Goal: Task Accomplishment & Management: Use online tool/utility

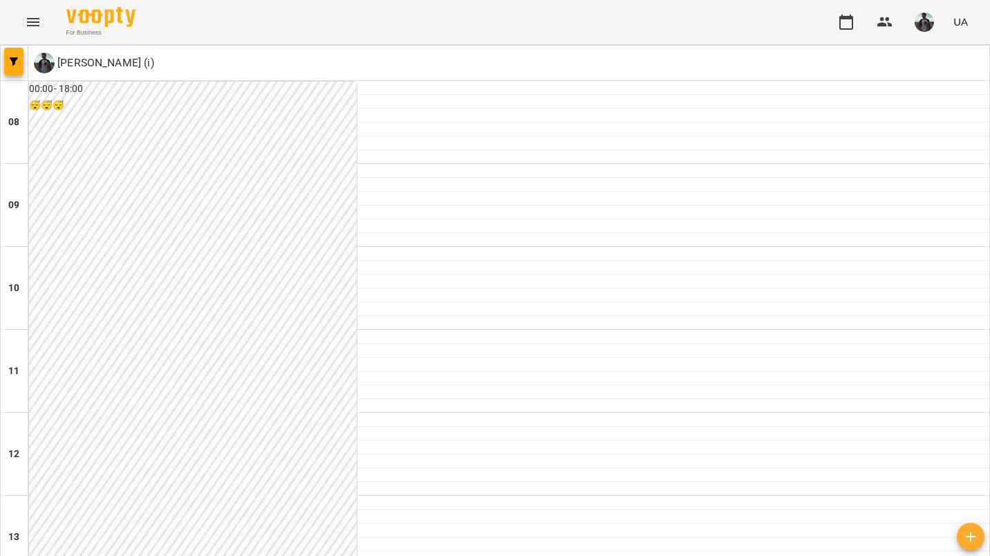
scroll to position [770, 0]
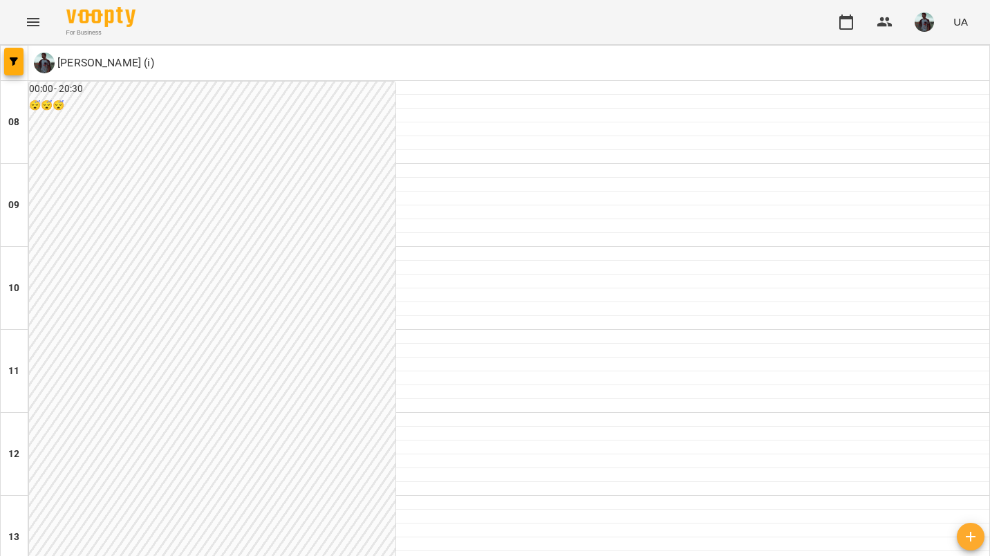
scroll to position [861, 0]
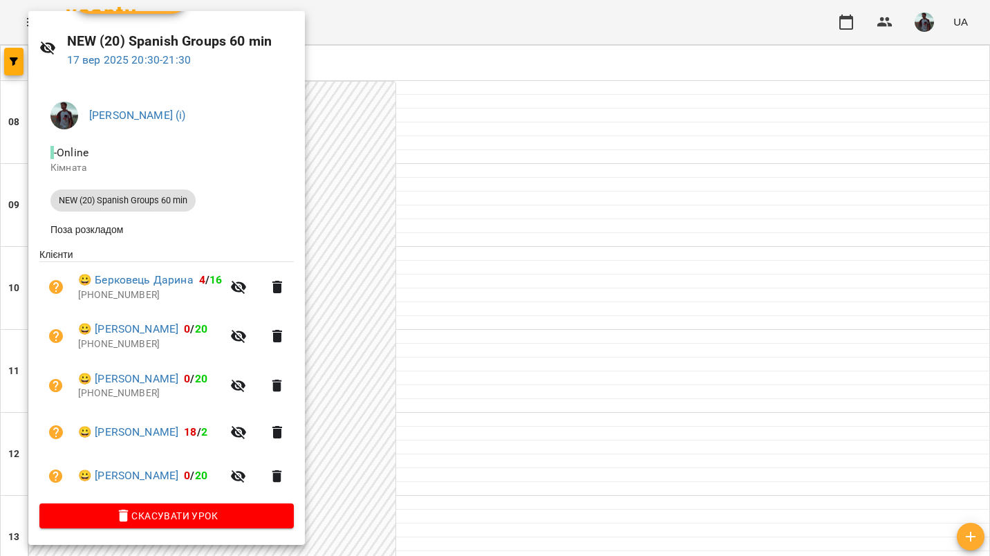
scroll to position [0, 0]
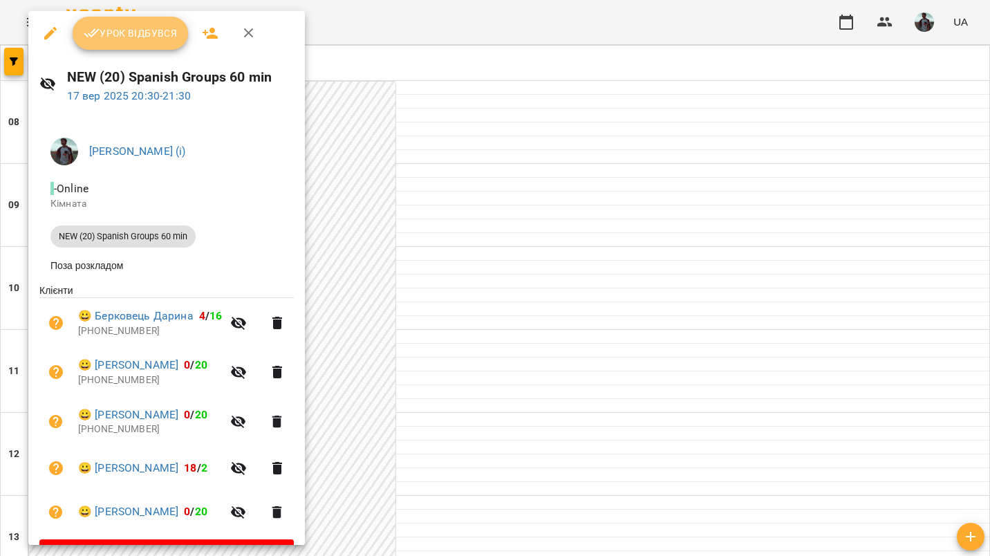
click at [158, 37] on span "Урок відбувся" at bounding box center [131, 33] width 94 height 17
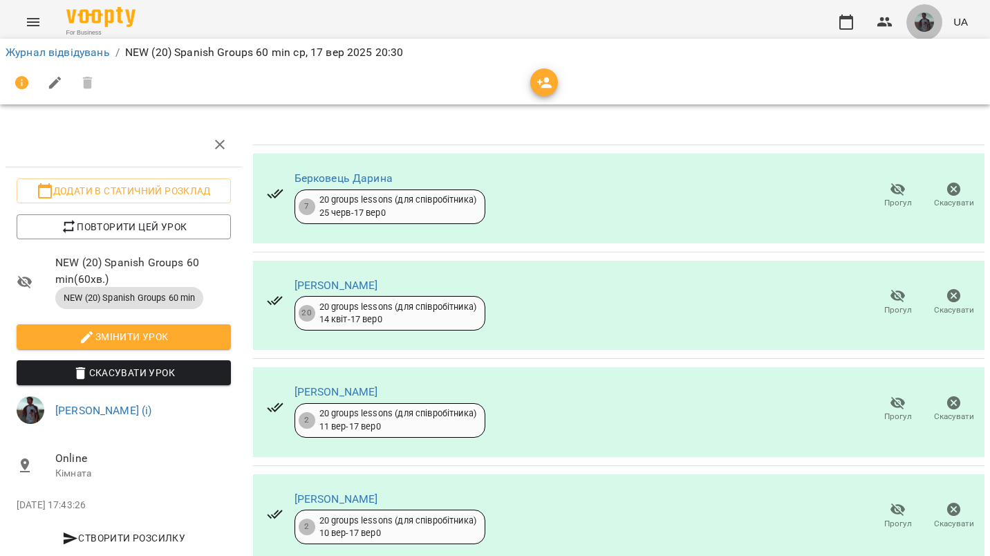
click at [940, 31] on button "button" at bounding box center [925, 22] width 36 height 36
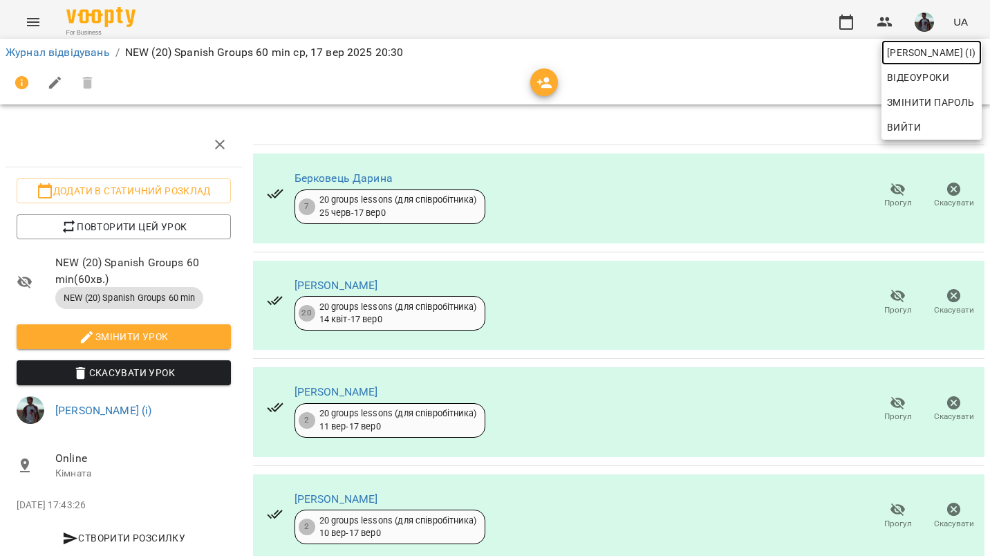
click at [909, 46] on span "[PERSON_NAME] (і)" at bounding box center [931, 52] width 89 height 17
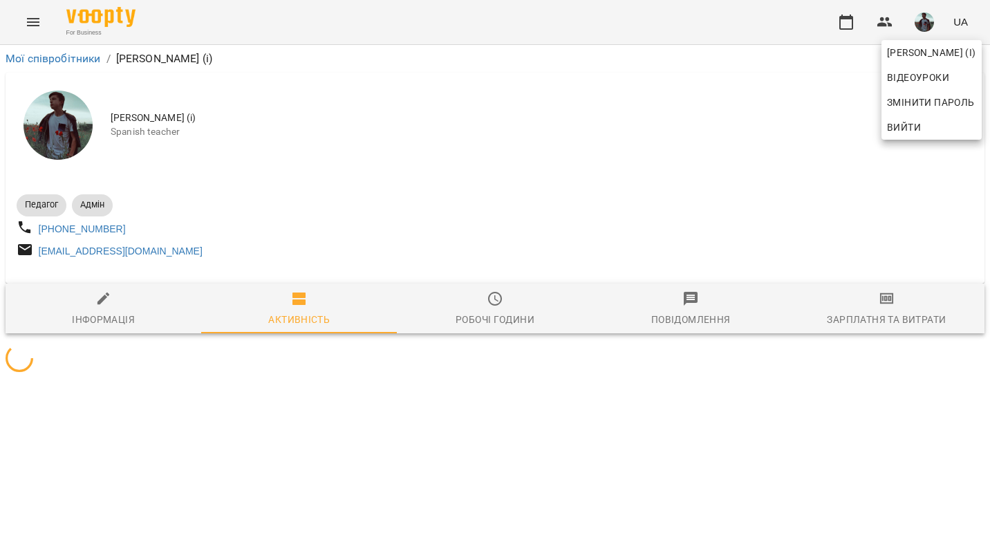
click at [892, 279] on div at bounding box center [495, 278] width 990 height 556
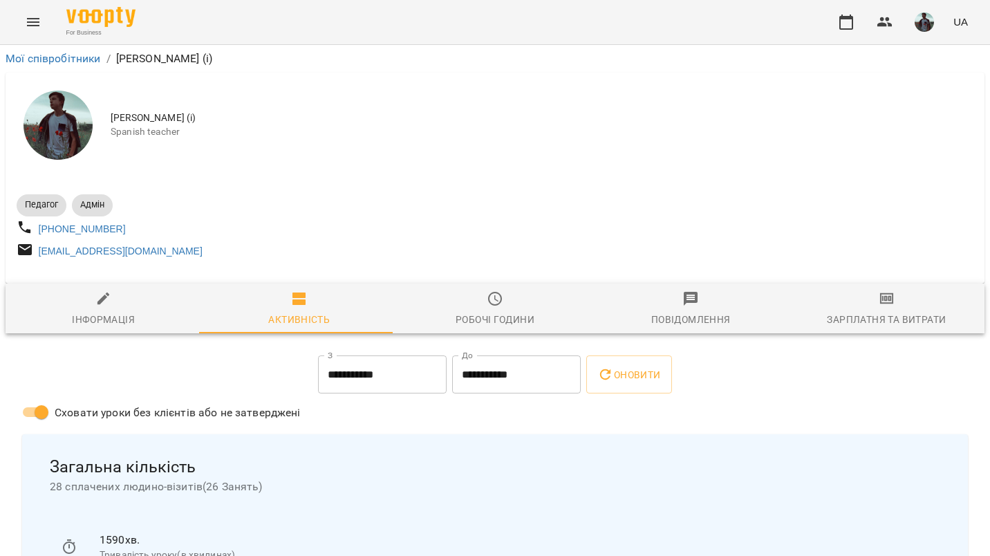
click at [885, 322] on div "Зарплатня та Витрати" at bounding box center [886, 319] width 119 height 17
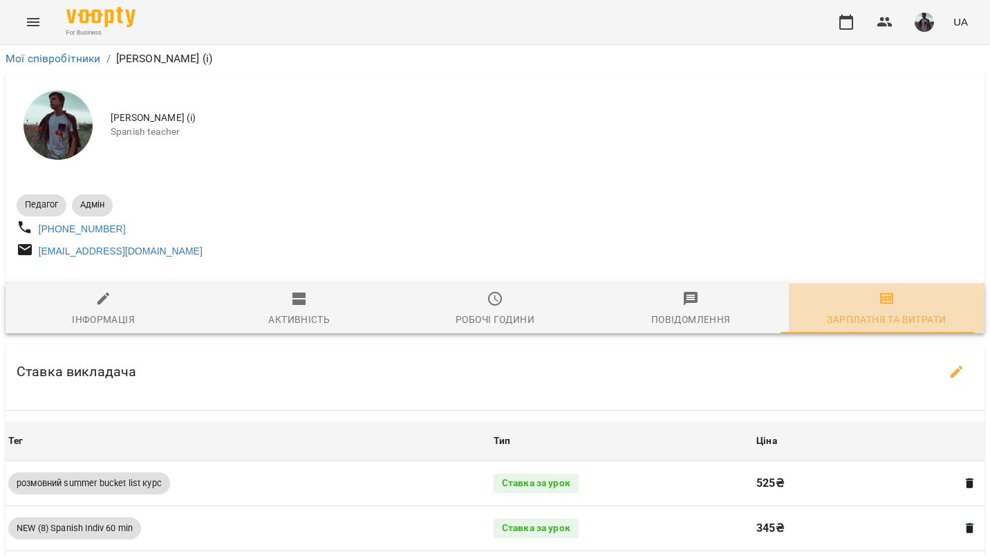
click at [885, 322] on div "Зарплатня та Витрати" at bounding box center [886, 319] width 119 height 17
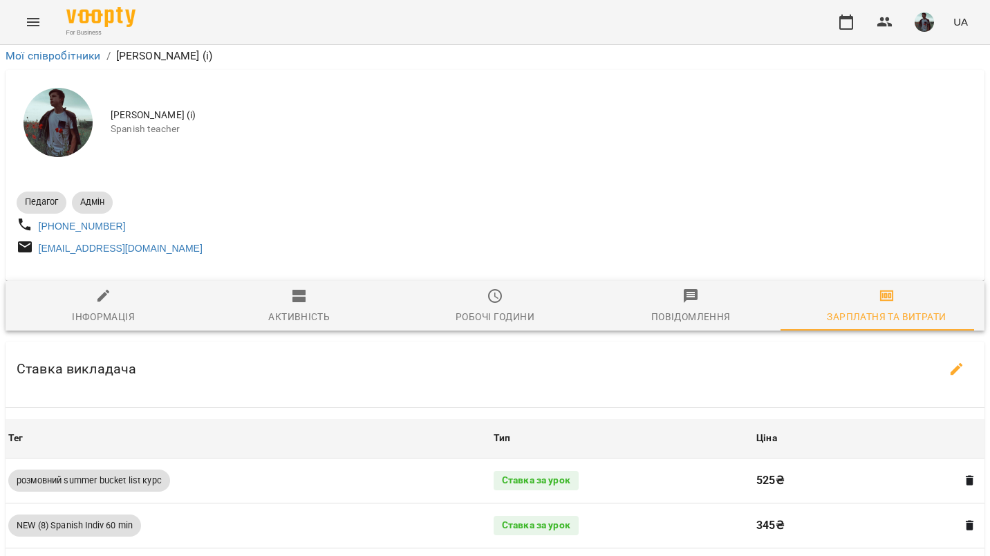
scroll to position [1197, 0]
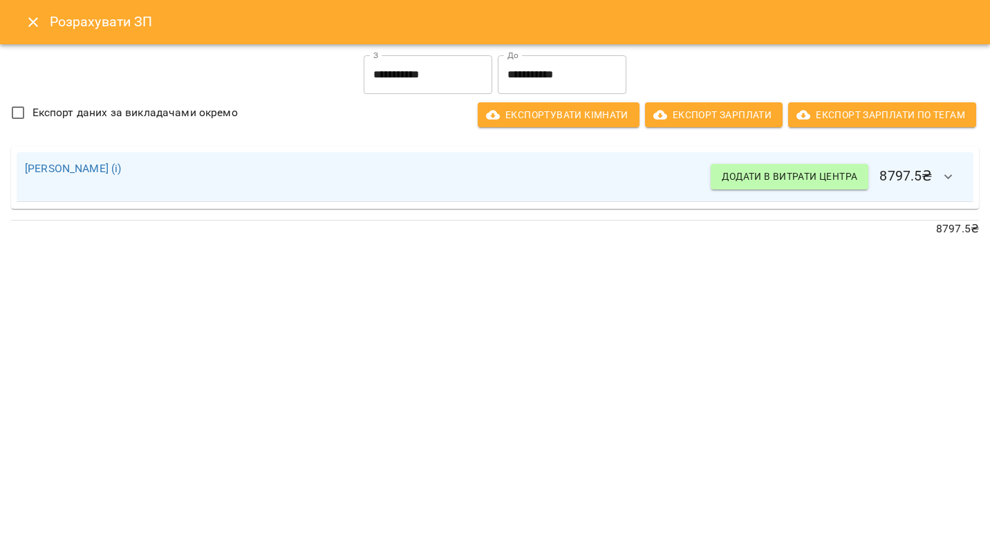
click at [33, 24] on icon "Close" at bounding box center [33, 22] width 17 height 17
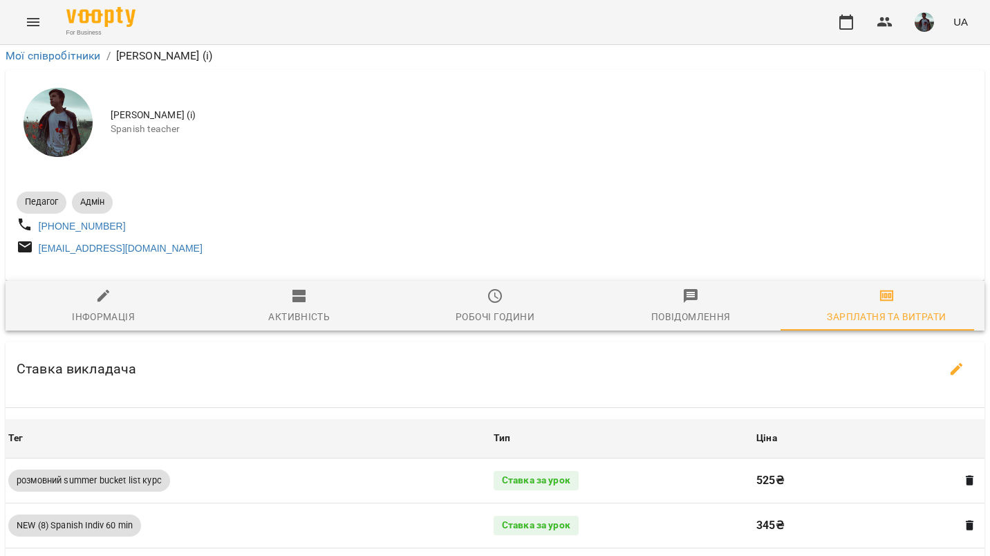
scroll to position [0, 0]
